Goal: Task Accomplishment & Management: Manage account settings

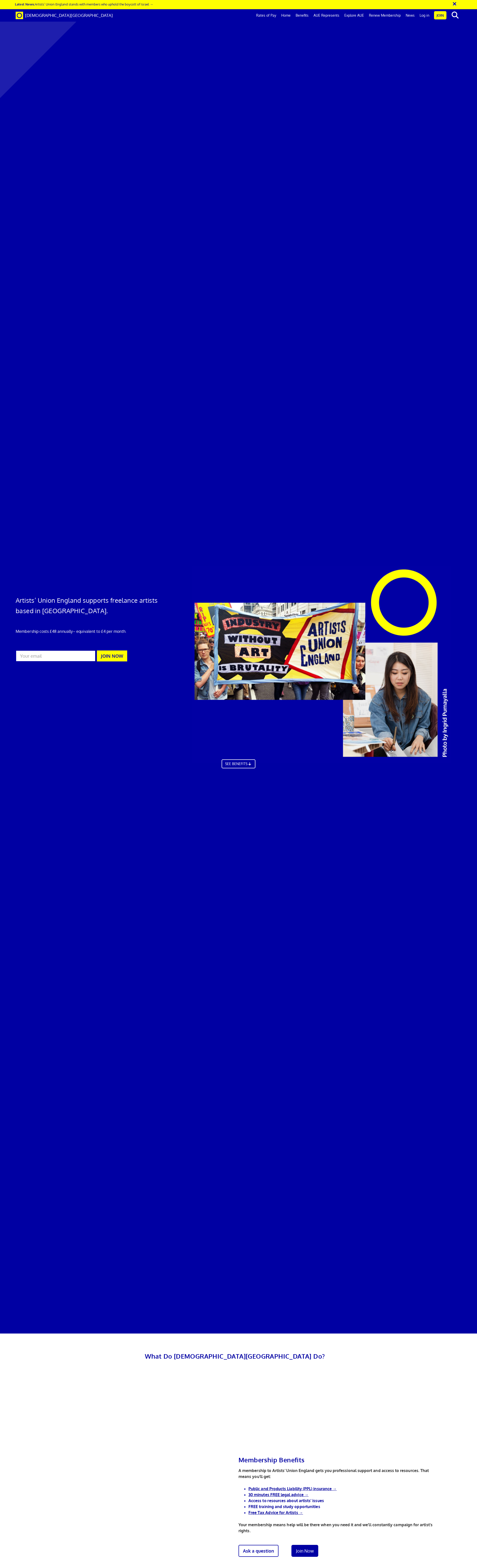
scroll to position [0, 8]
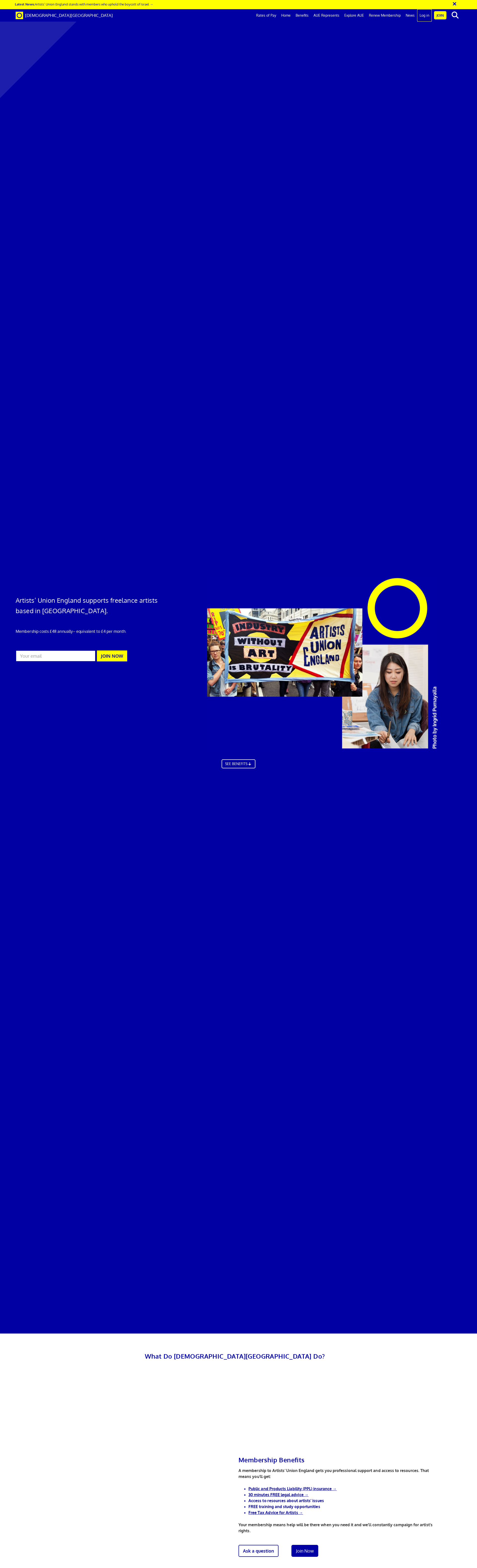
click at [429, 17] on link "Log in" at bounding box center [424, 15] width 14 height 12
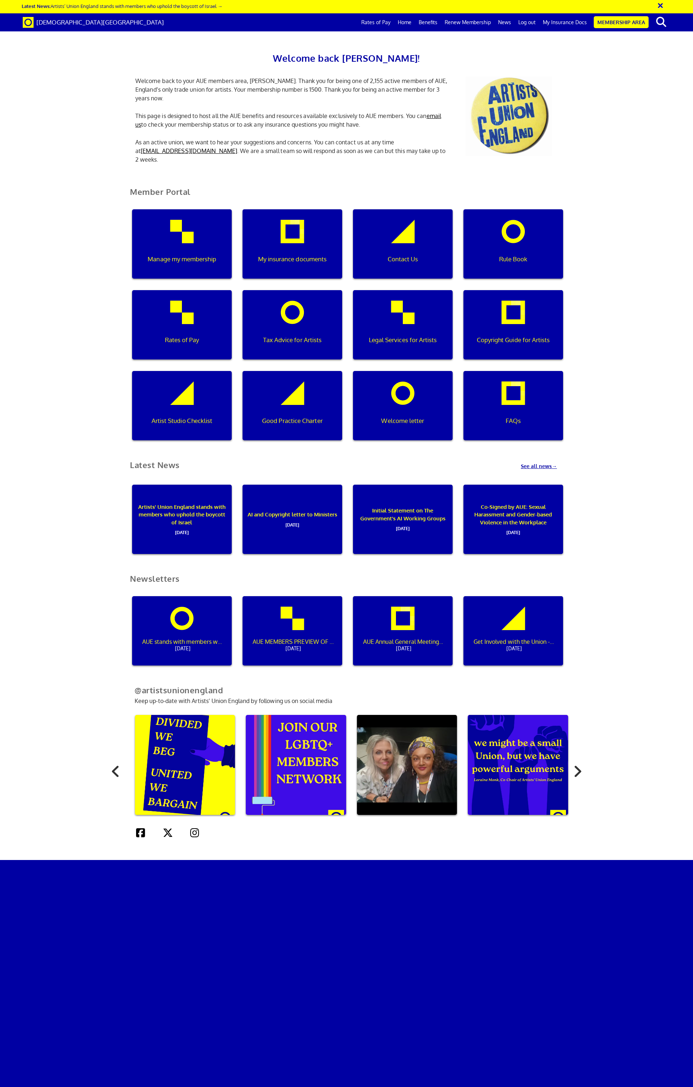
scroll to position [0, 2]
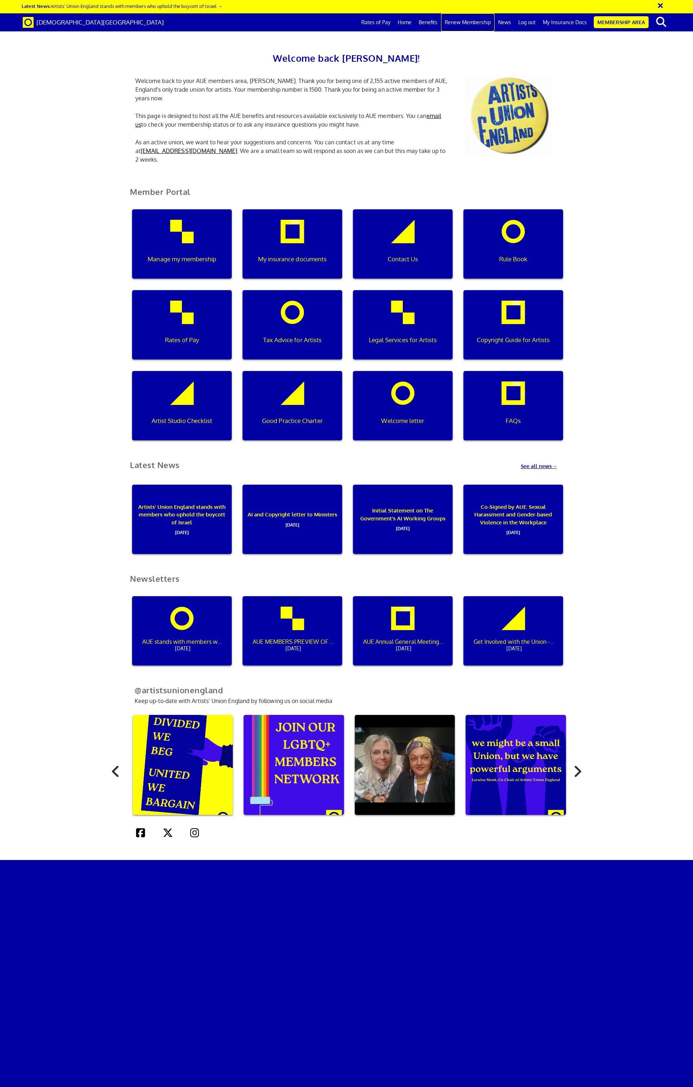
click at [484, 22] on link "Renew Membership" at bounding box center [467, 22] width 53 height 18
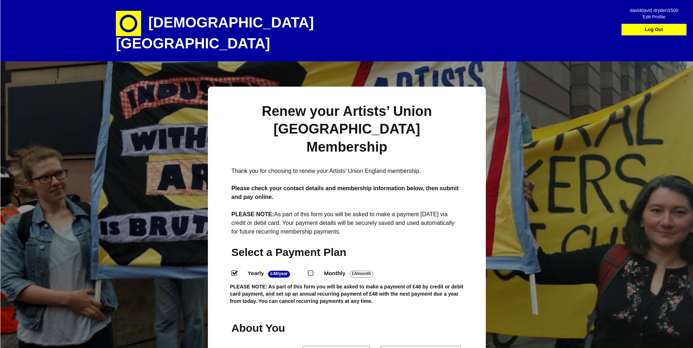
scroll to position [27, 0]
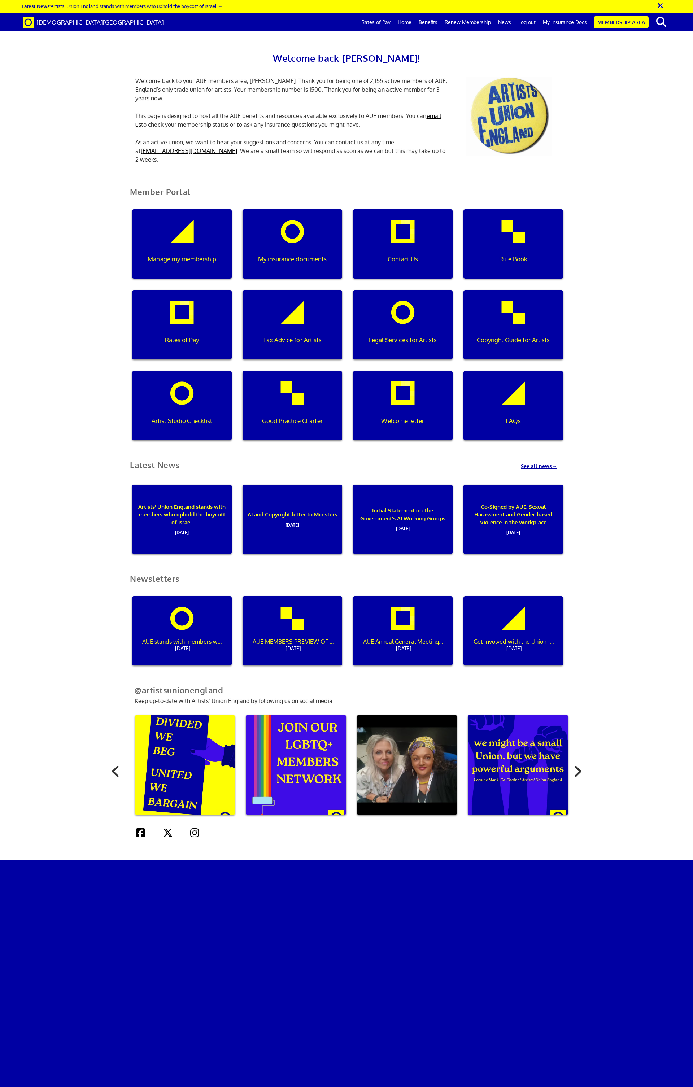
scroll to position [0, 2]
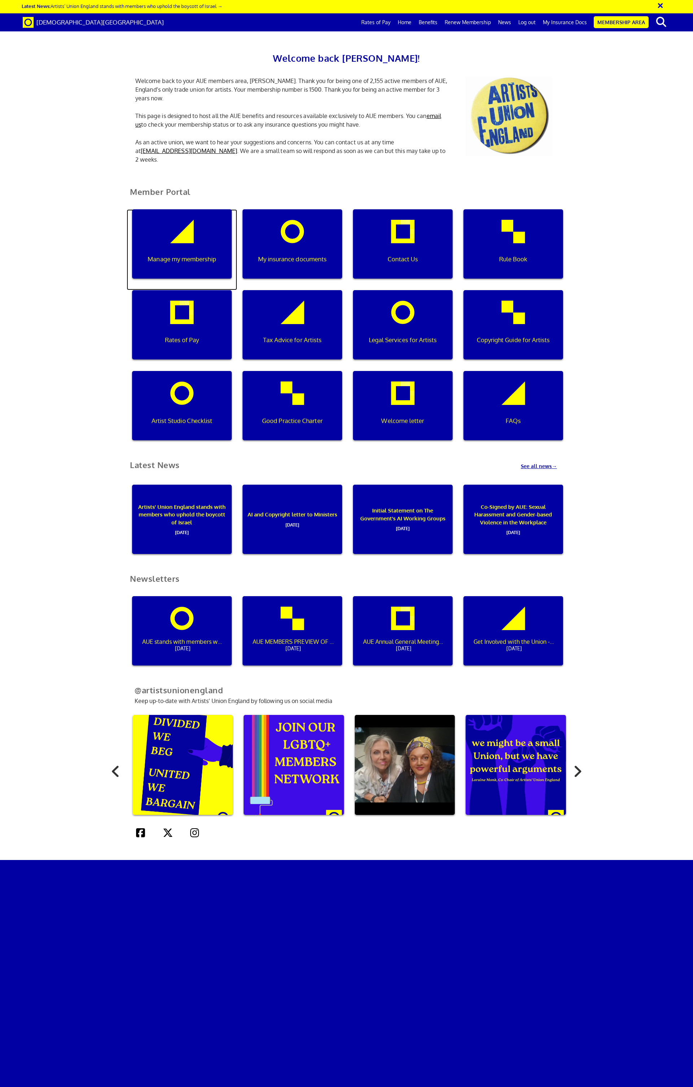
click at [204, 231] on div "Manage my membership" at bounding box center [182, 243] width 100 height 69
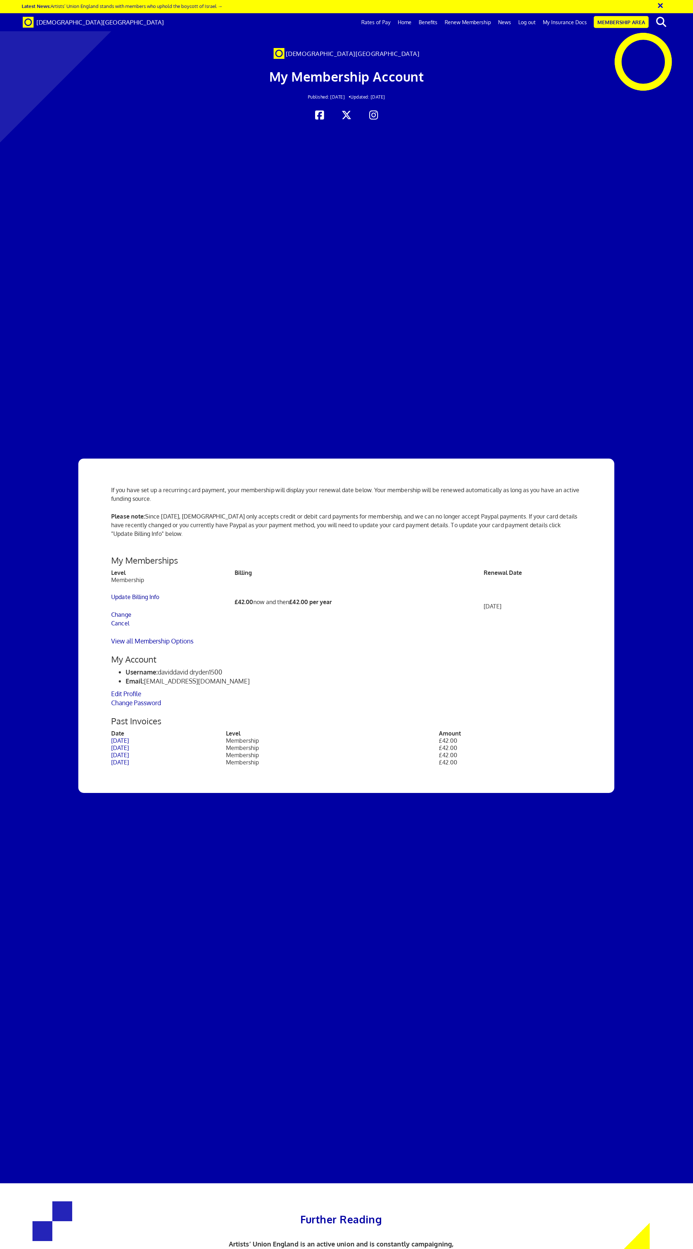
scroll to position [100, 0]
click at [574, 22] on link "My Insurance Docs" at bounding box center [564, 22] width 51 height 18
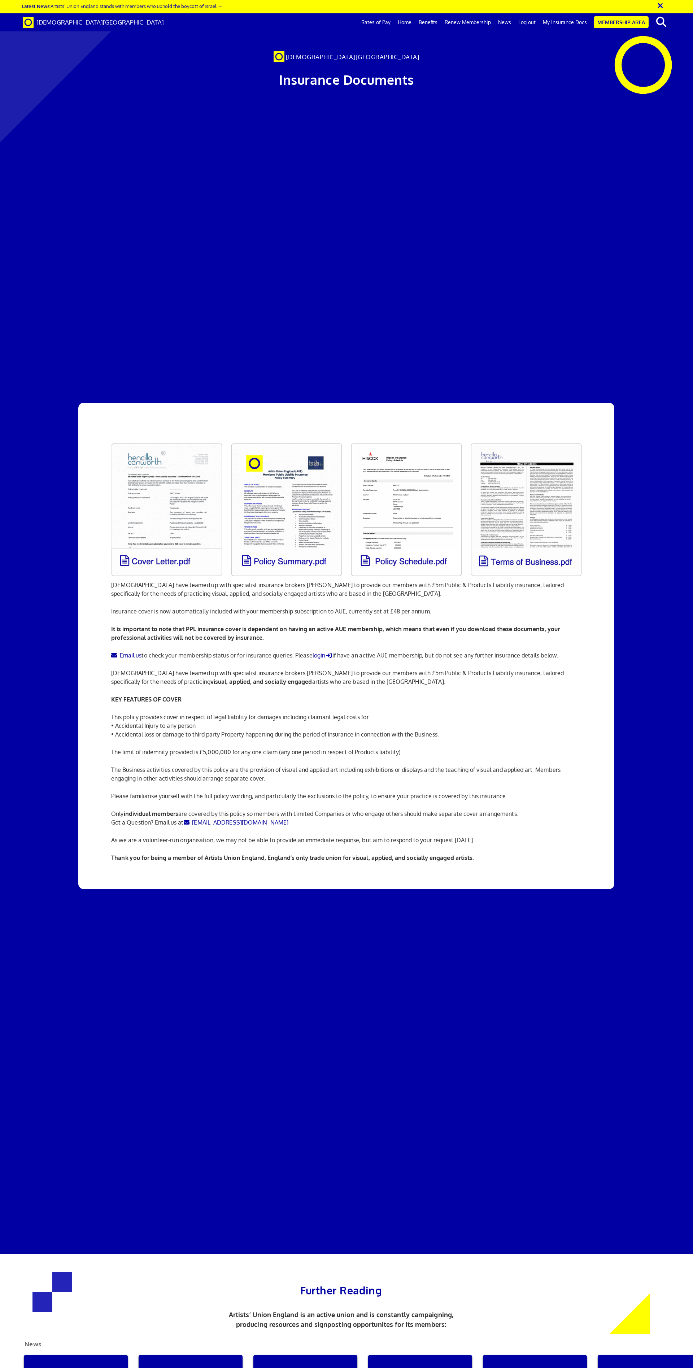
scroll to position [0, 11]
click at [291, 439] on link at bounding box center [287, 510] width 120 height 142
click at [199, 439] on link at bounding box center [167, 510] width 120 height 142
